Goal: Obtain resource: Download file/media

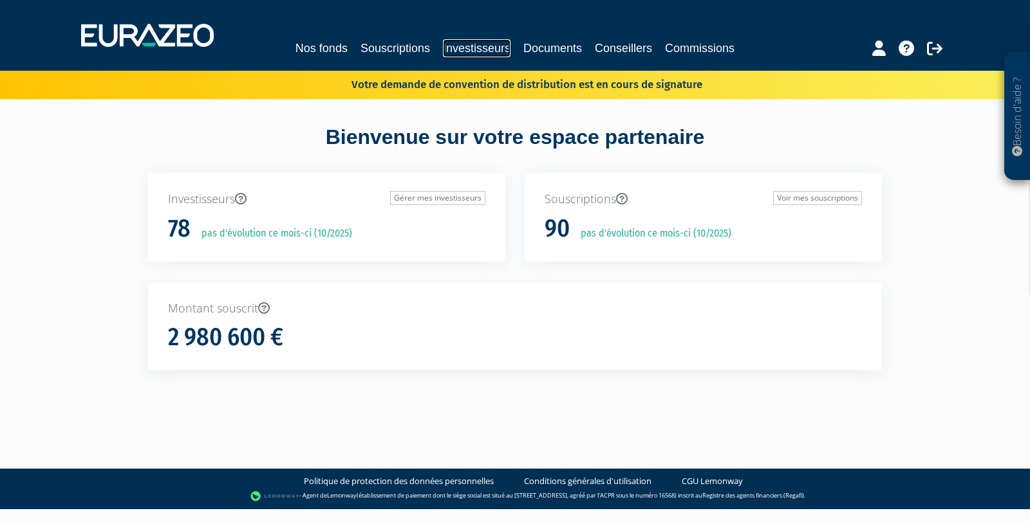
click at [483, 46] on link "Investisseurs" at bounding box center [477, 48] width 68 height 18
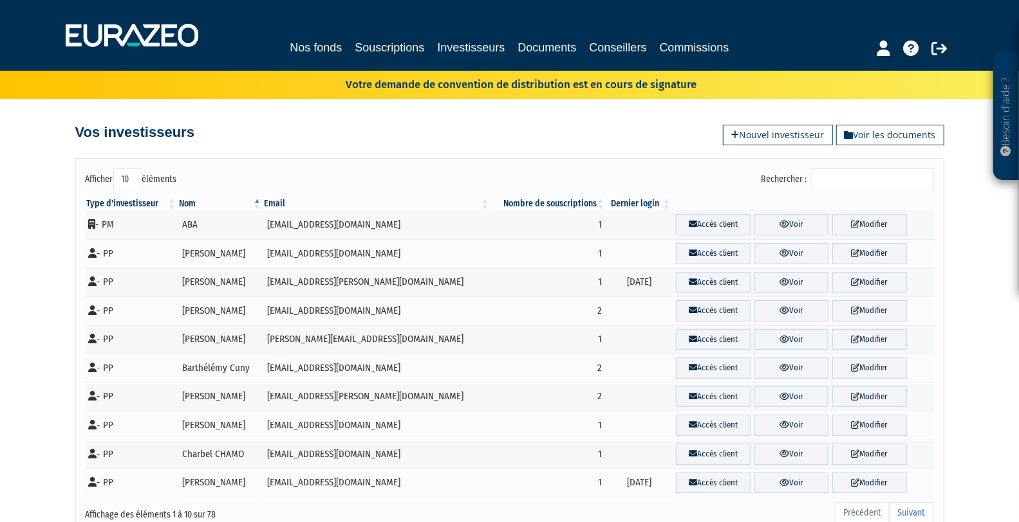
click at [871, 182] on input "Rechercher :" at bounding box center [872, 180] width 122 height 22
type input "LI"
click at [701, 252] on link "Accès client" at bounding box center [713, 253] width 74 height 21
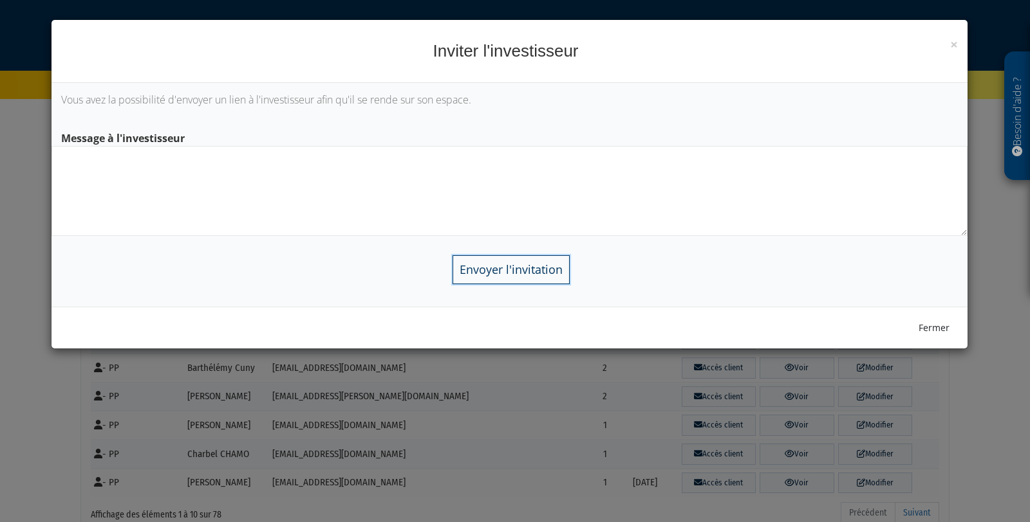
click at [530, 268] on input "Envoyer l'invitation" at bounding box center [510, 269] width 117 height 29
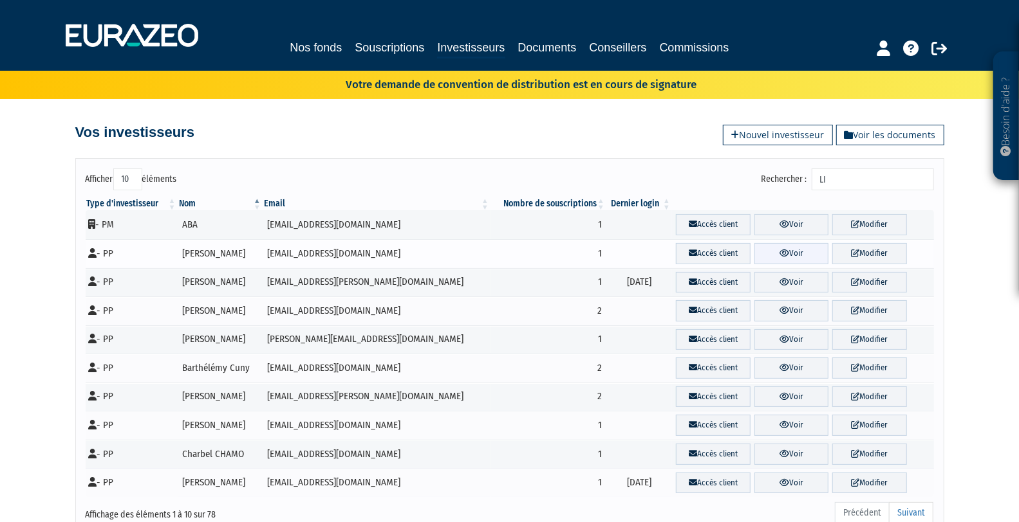
click at [780, 251] on link "Voir" at bounding box center [791, 253] width 74 height 21
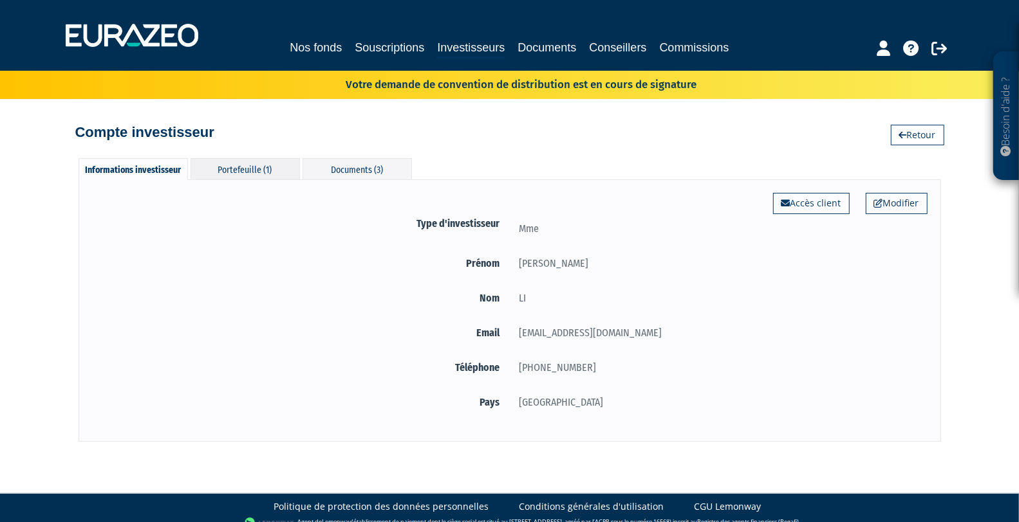
click at [238, 169] on div "Portefeuille (1)" at bounding box center [244, 168] width 109 height 21
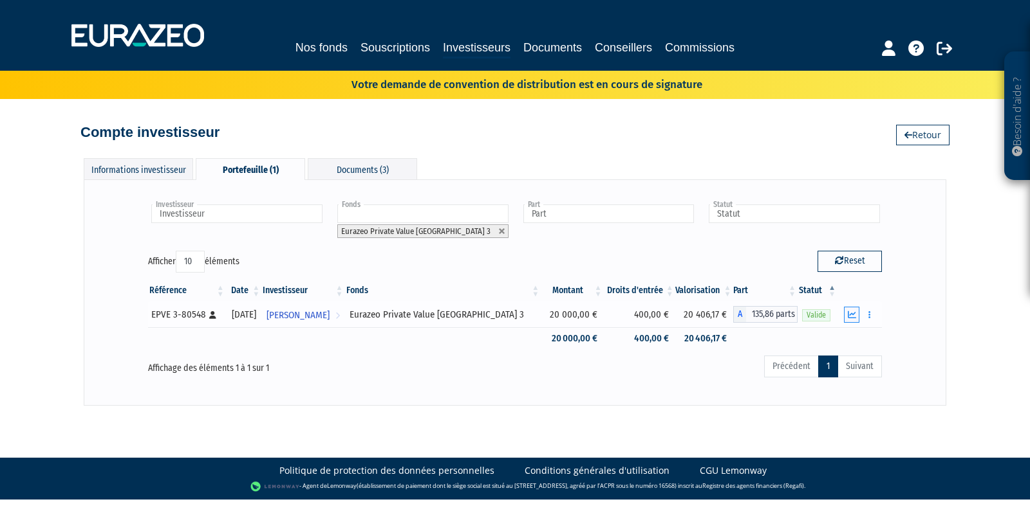
click at [854, 313] on icon "button" at bounding box center [851, 315] width 8 height 8
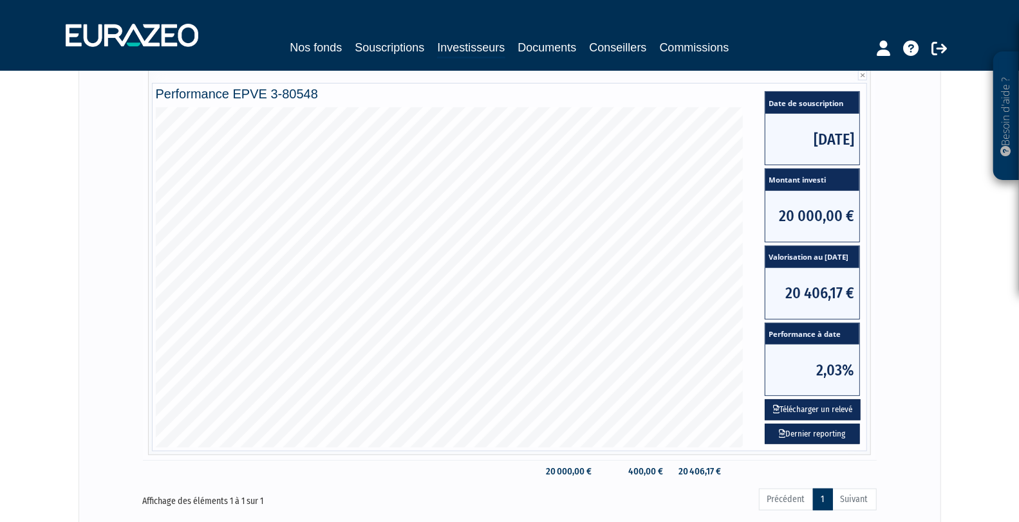
scroll to position [267, 0]
click at [829, 404] on button "Télécharger un relevé" at bounding box center [812, 409] width 96 height 21
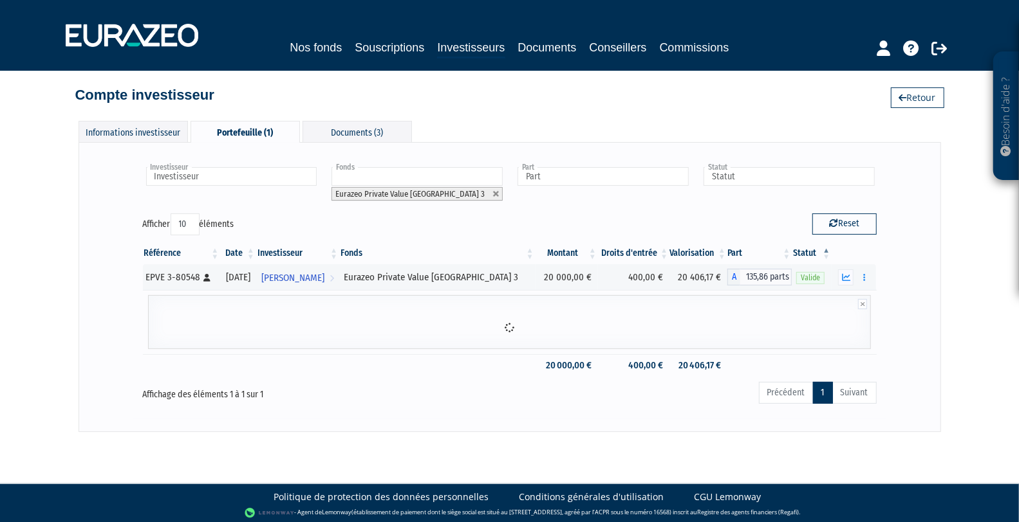
scroll to position [120, 0]
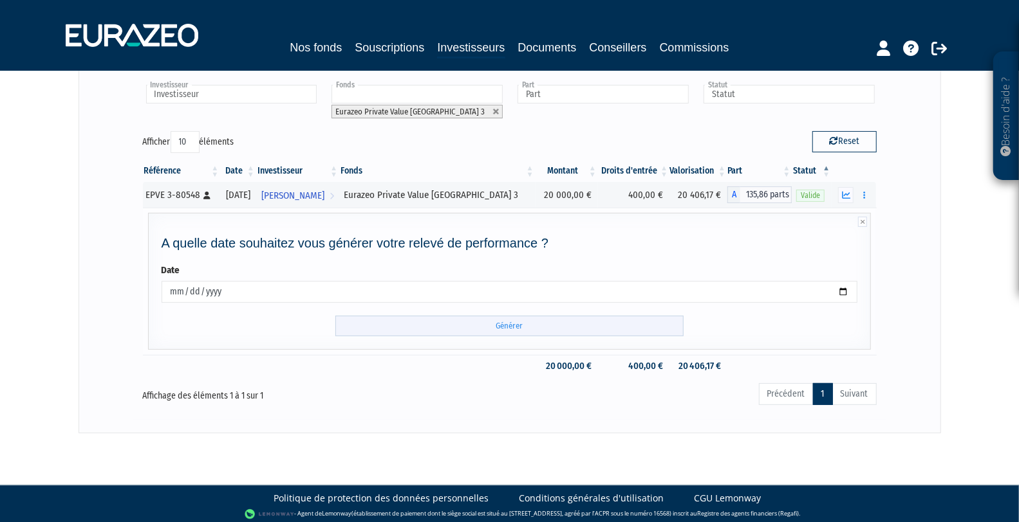
click at [510, 322] on input "Générer" at bounding box center [509, 326] width 348 height 21
